Goal: Information Seeking & Learning: Find specific fact

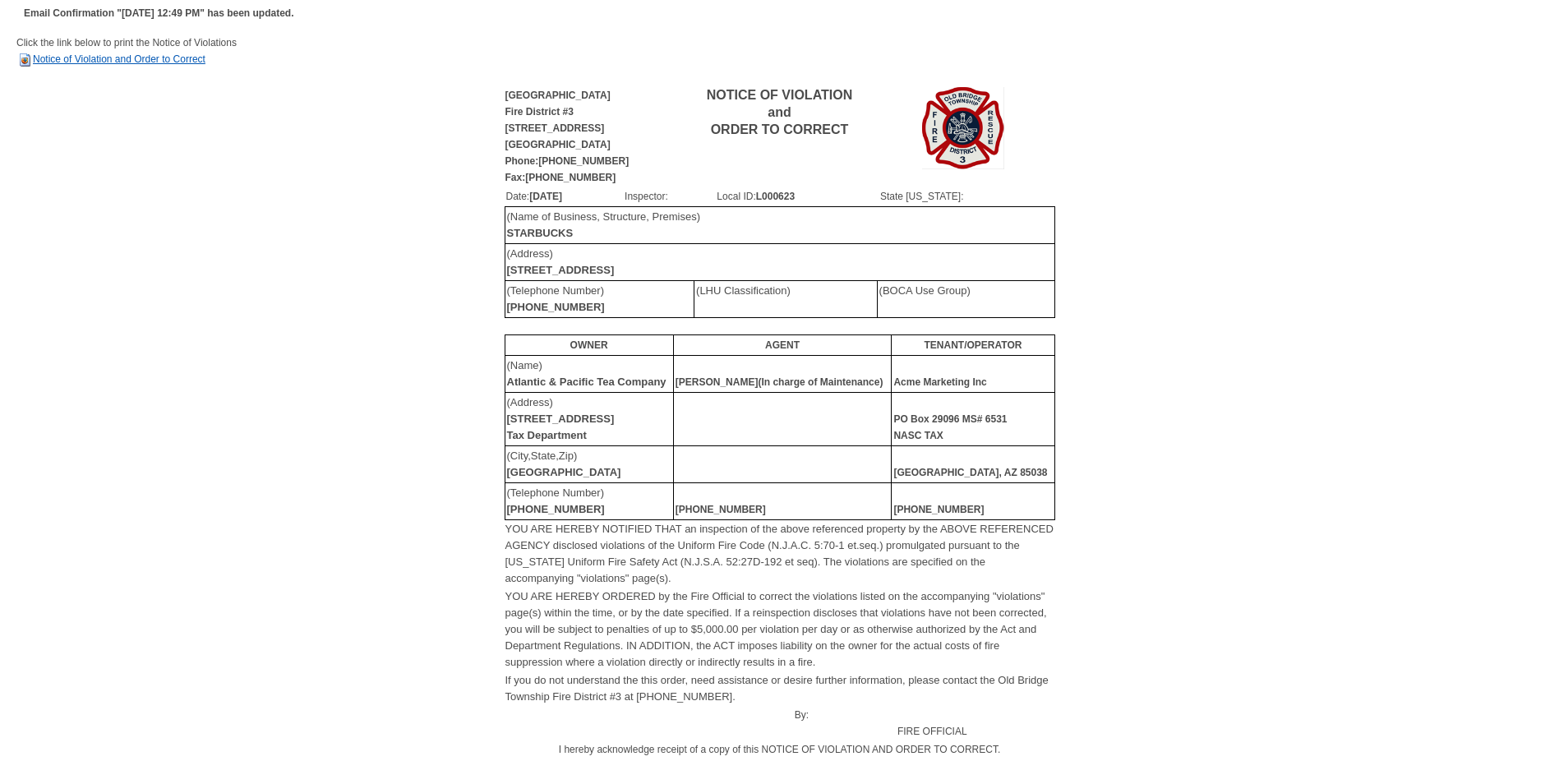
click at [161, 60] on link "Notice of Violation and Order to Correct" at bounding box center [110, 59] width 189 height 11
